Goal: Task Accomplishment & Management: Use online tool/utility

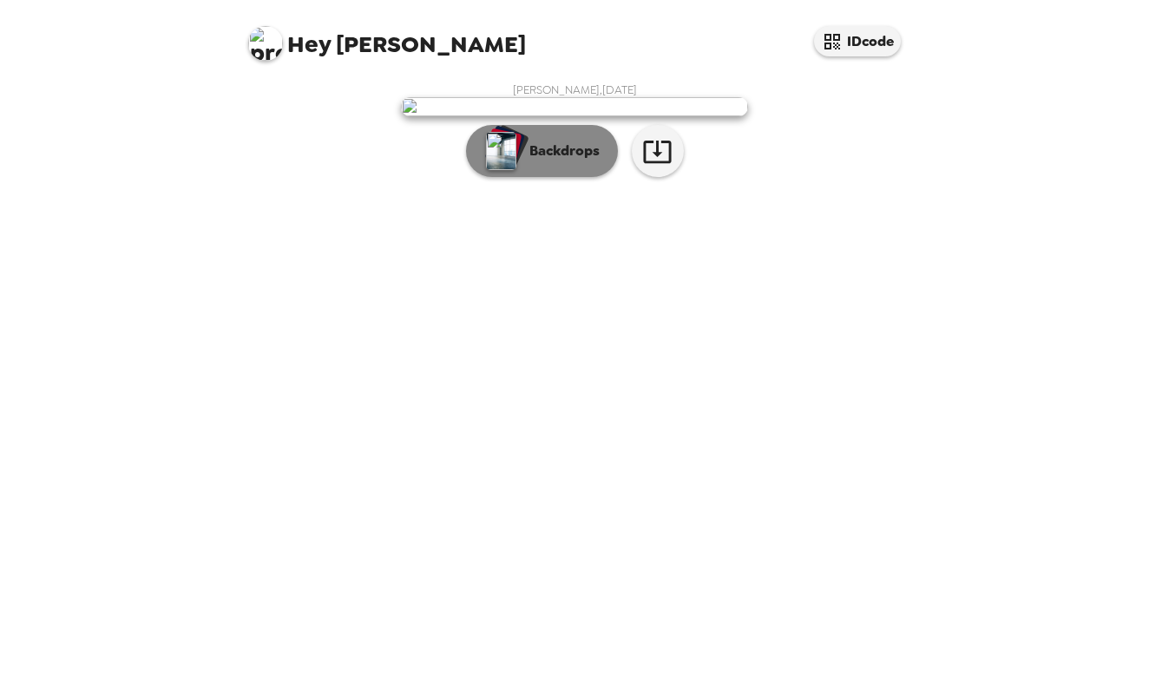
click at [562, 161] on p "Backdrops" at bounding box center [560, 151] width 79 height 21
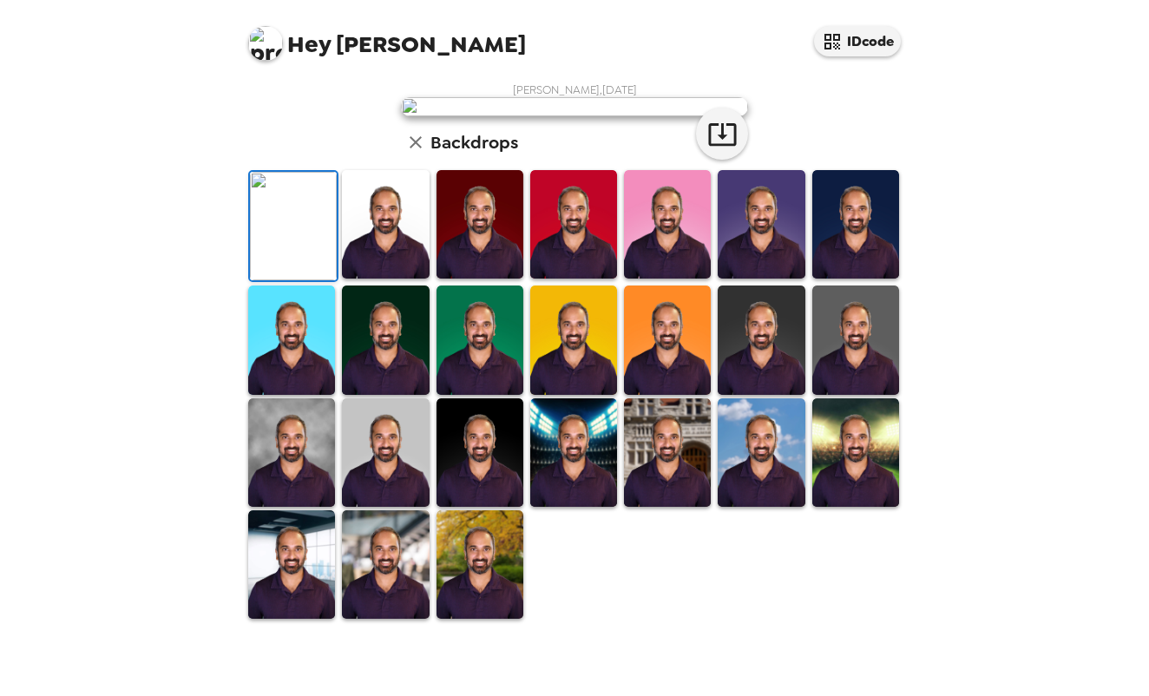
scroll to position [367, 0]
click at [483, 257] on img at bounding box center [479, 224] width 87 height 108
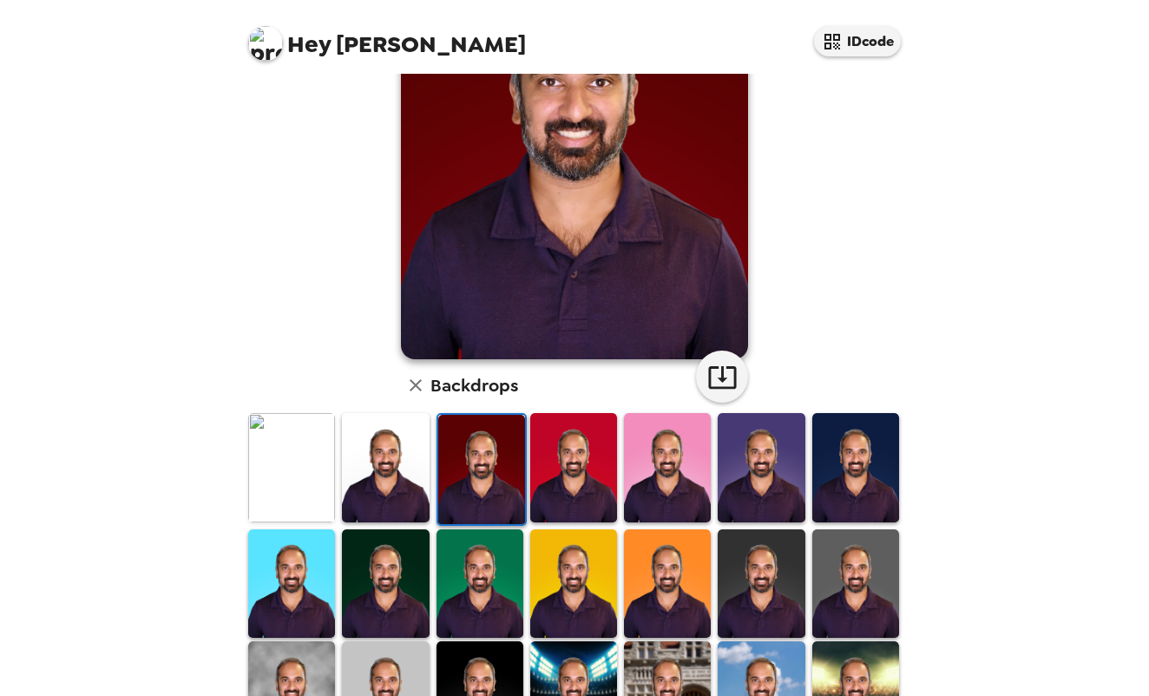
scroll to position [185, 0]
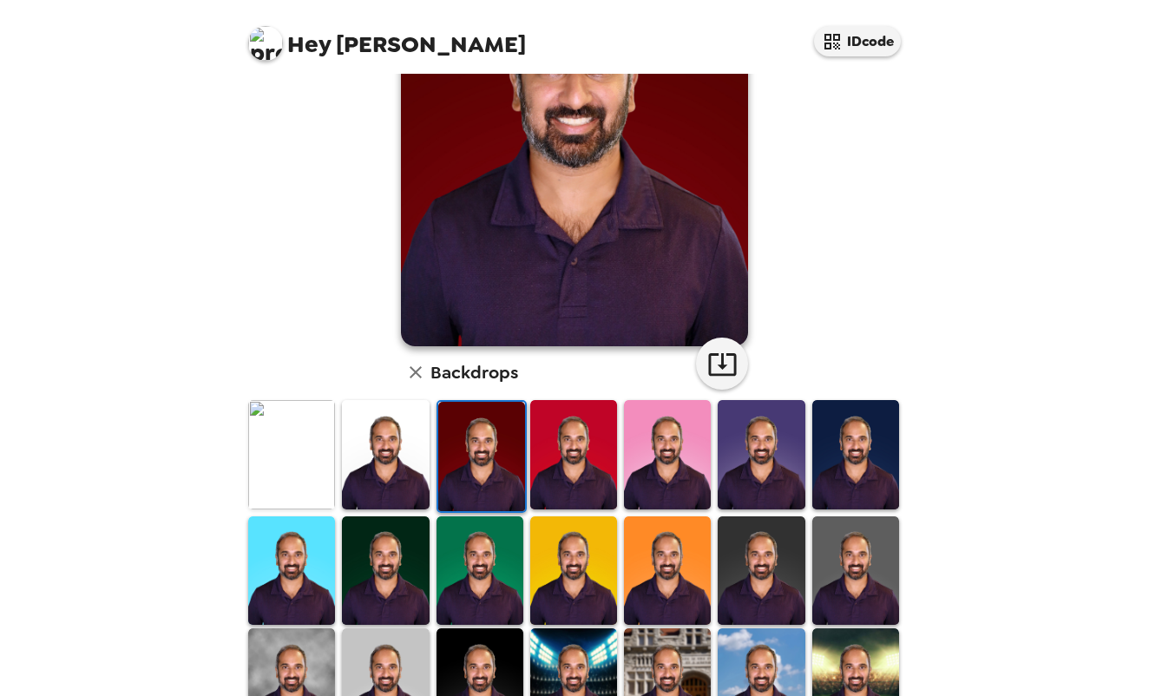
click at [421, 451] on img at bounding box center [385, 454] width 87 height 108
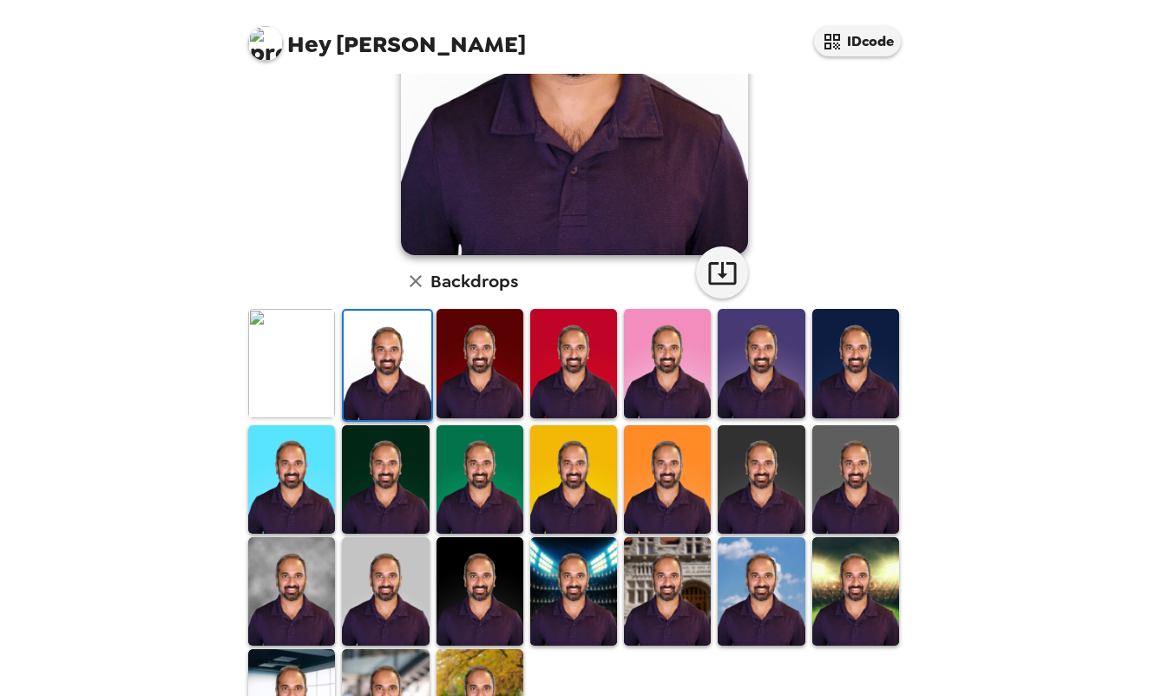
scroll to position [277, 0]
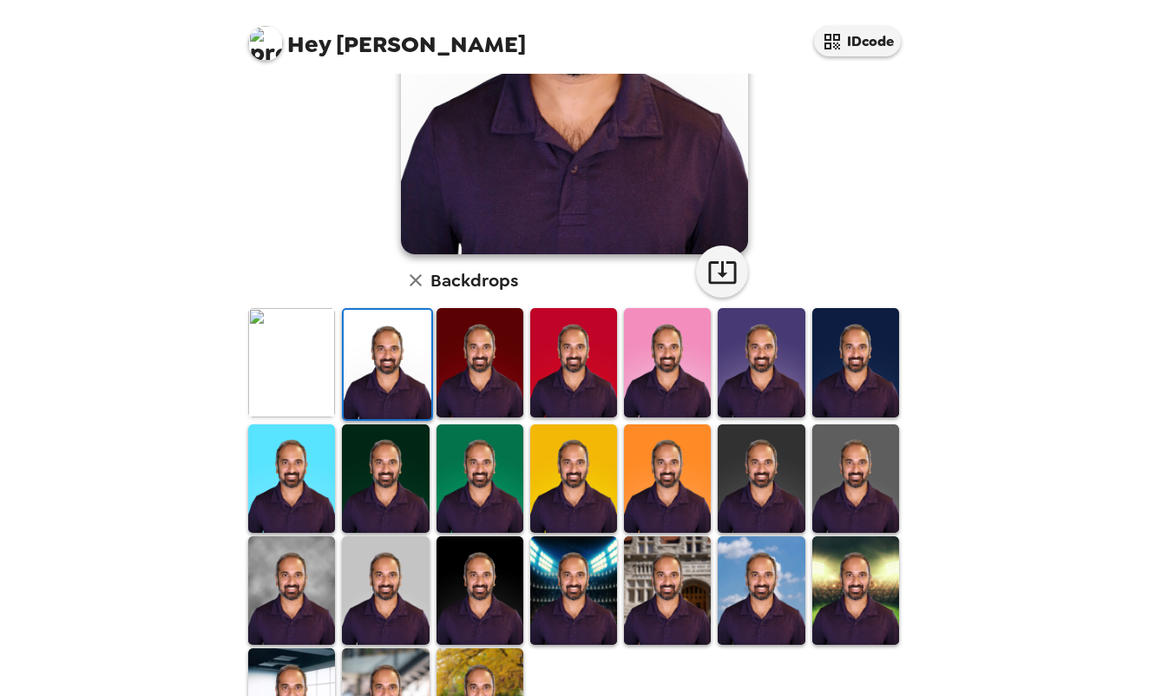
click at [758, 354] on img at bounding box center [760, 362] width 87 height 108
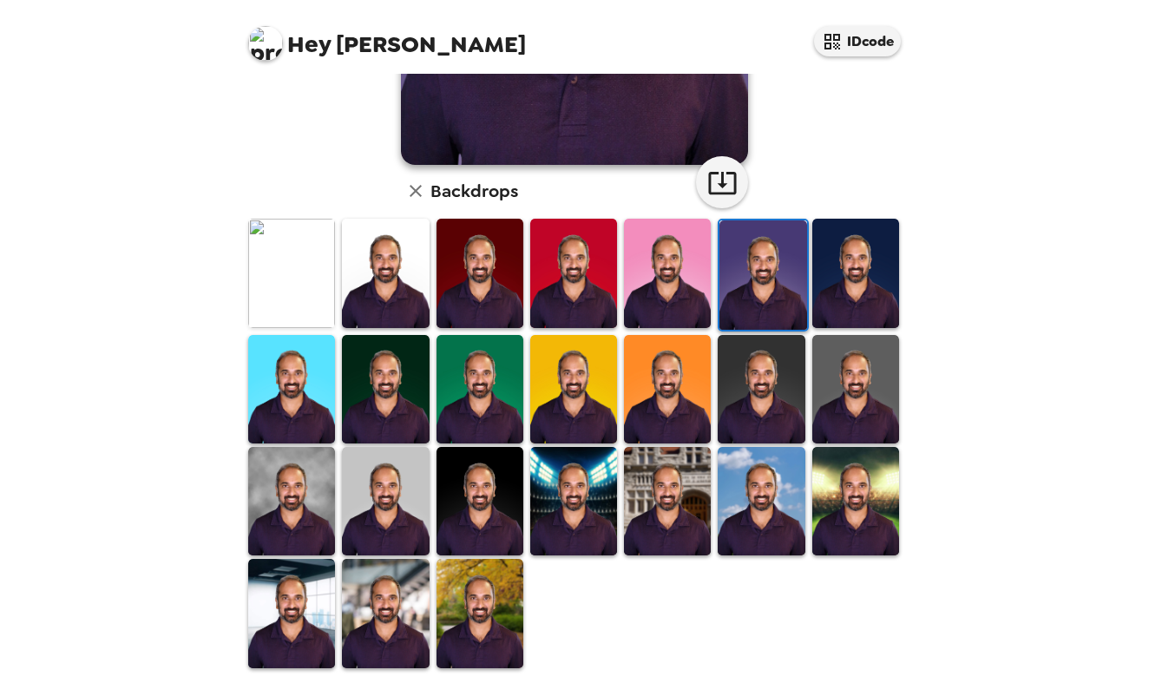
scroll to position [366, 0]
click at [390, 495] on img at bounding box center [385, 501] width 87 height 108
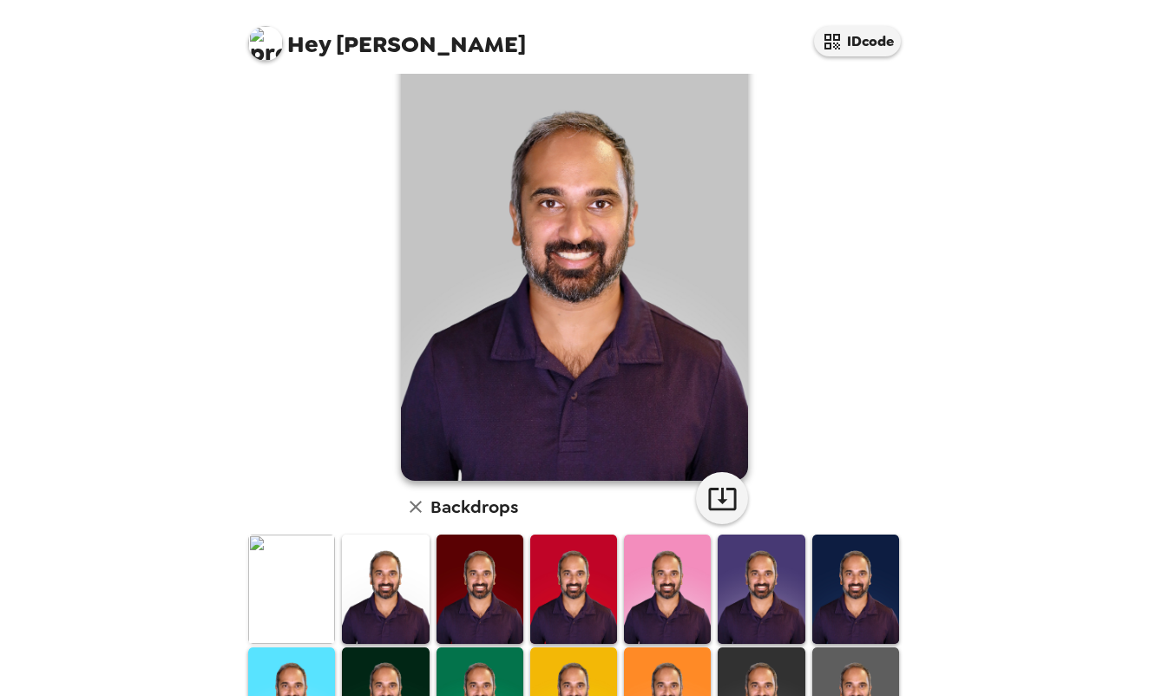
scroll to position [34, 0]
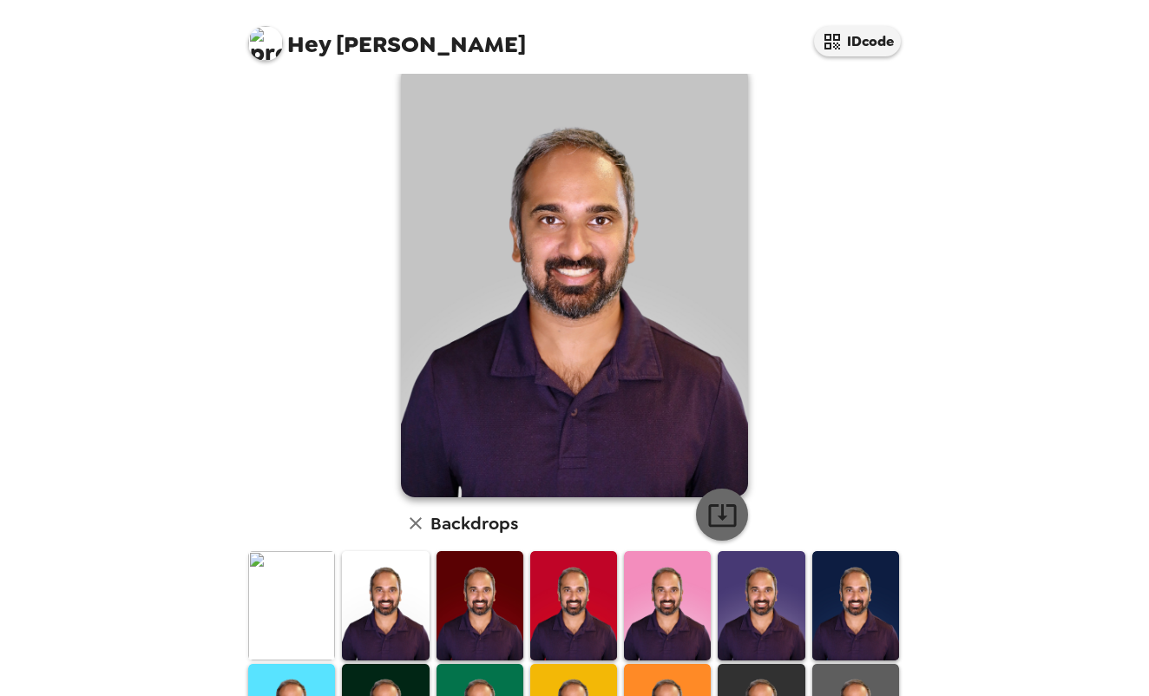
click at [715, 508] on icon "button" at bounding box center [722, 515] width 30 height 30
